Goal: Information Seeking & Learning: Learn about a topic

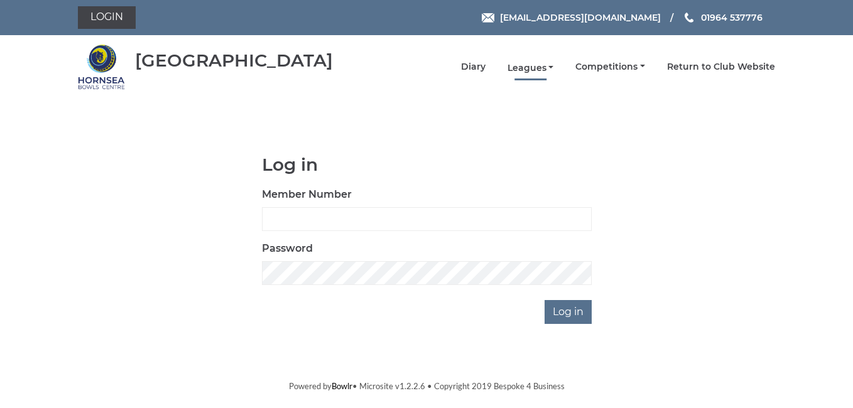
click at [532, 71] on link "Leagues" at bounding box center [531, 68] width 46 height 12
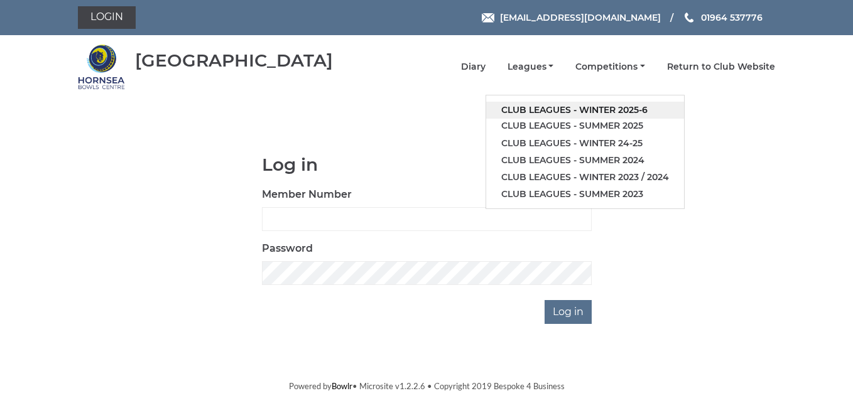
click at [594, 111] on link "Club leagues - Winter 2025-6" at bounding box center [585, 110] width 198 height 17
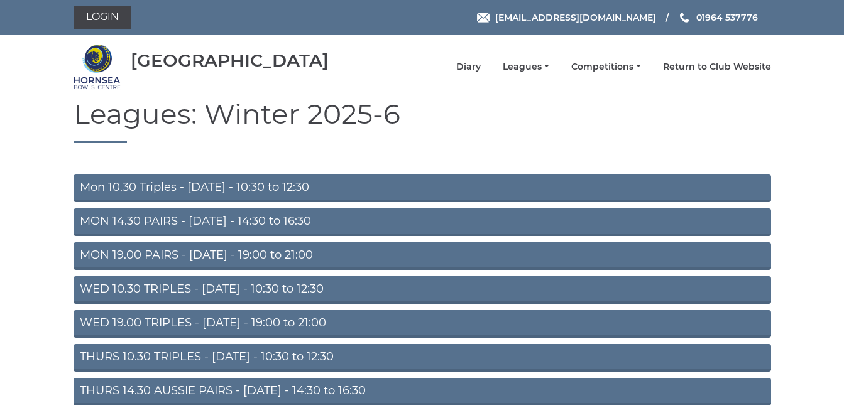
click at [158, 290] on link "WED 10.30 TRIPLES - [DATE] - 10:30 to 12:30" at bounding box center [422, 290] width 697 height 28
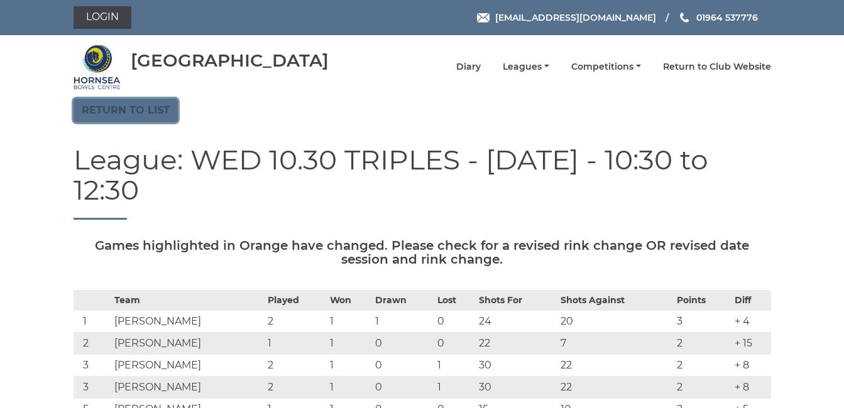
click at [142, 109] on link "Return to list" at bounding box center [126, 111] width 104 height 24
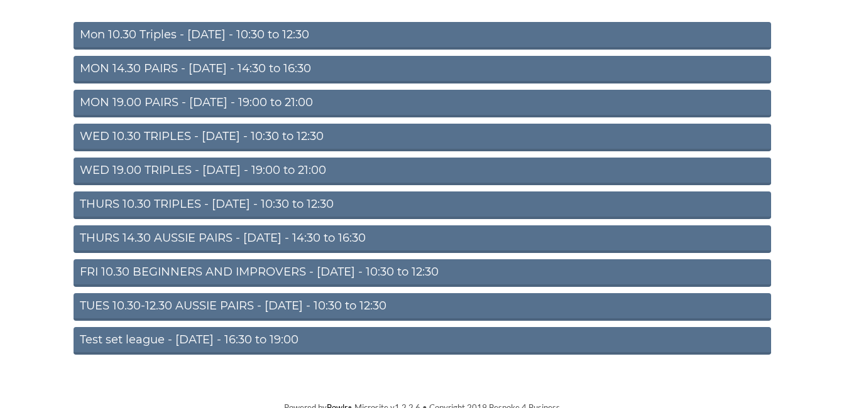
scroll to position [159, 0]
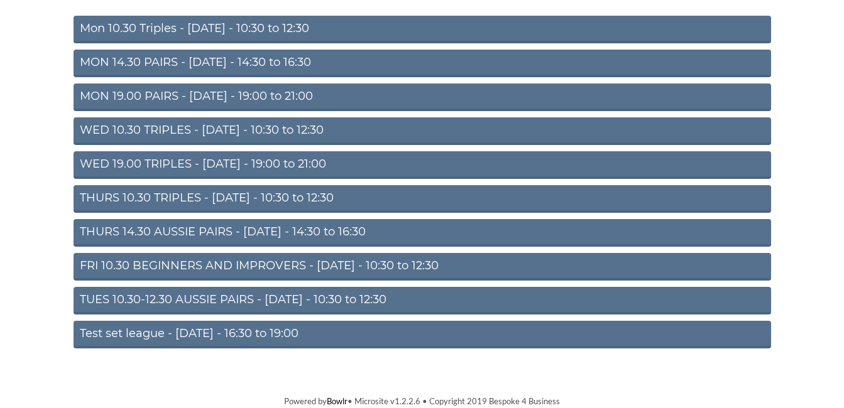
click at [199, 229] on link "THURS 14.30 AUSSIE PAIRS - [DATE] - 14:30 to 16:30" at bounding box center [422, 233] width 697 height 28
click at [199, 231] on link "THURS 14.30 AUSSIE PAIRS - [DATE] - 14:30 to 16:30" at bounding box center [422, 233] width 697 height 28
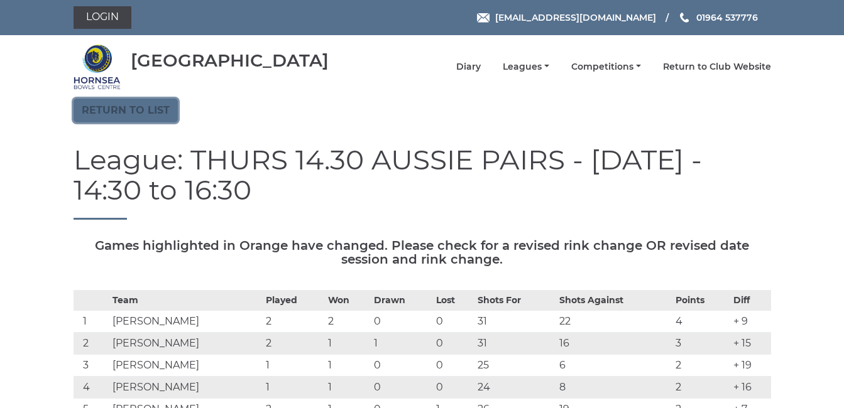
click at [124, 104] on link "Return to list" at bounding box center [126, 111] width 104 height 24
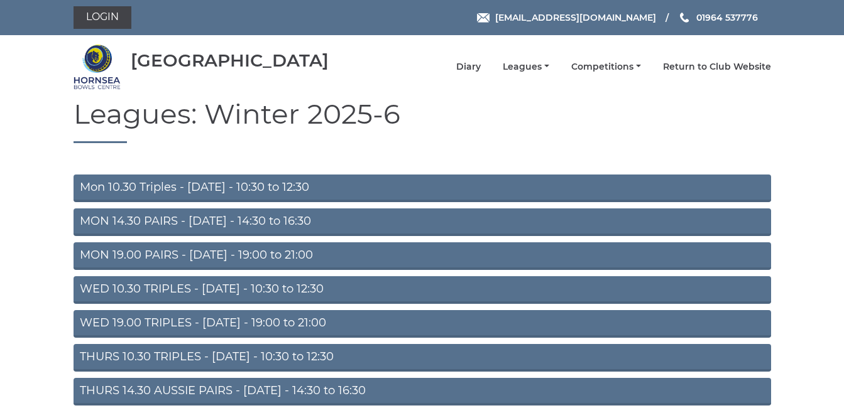
click at [160, 189] on link "Mon 10.30 Triples - Monday - 10:30 to 12:30" at bounding box center [422, 189] width 697 height 28
